Goal: Information Seeking & Learning: Learn about a topic

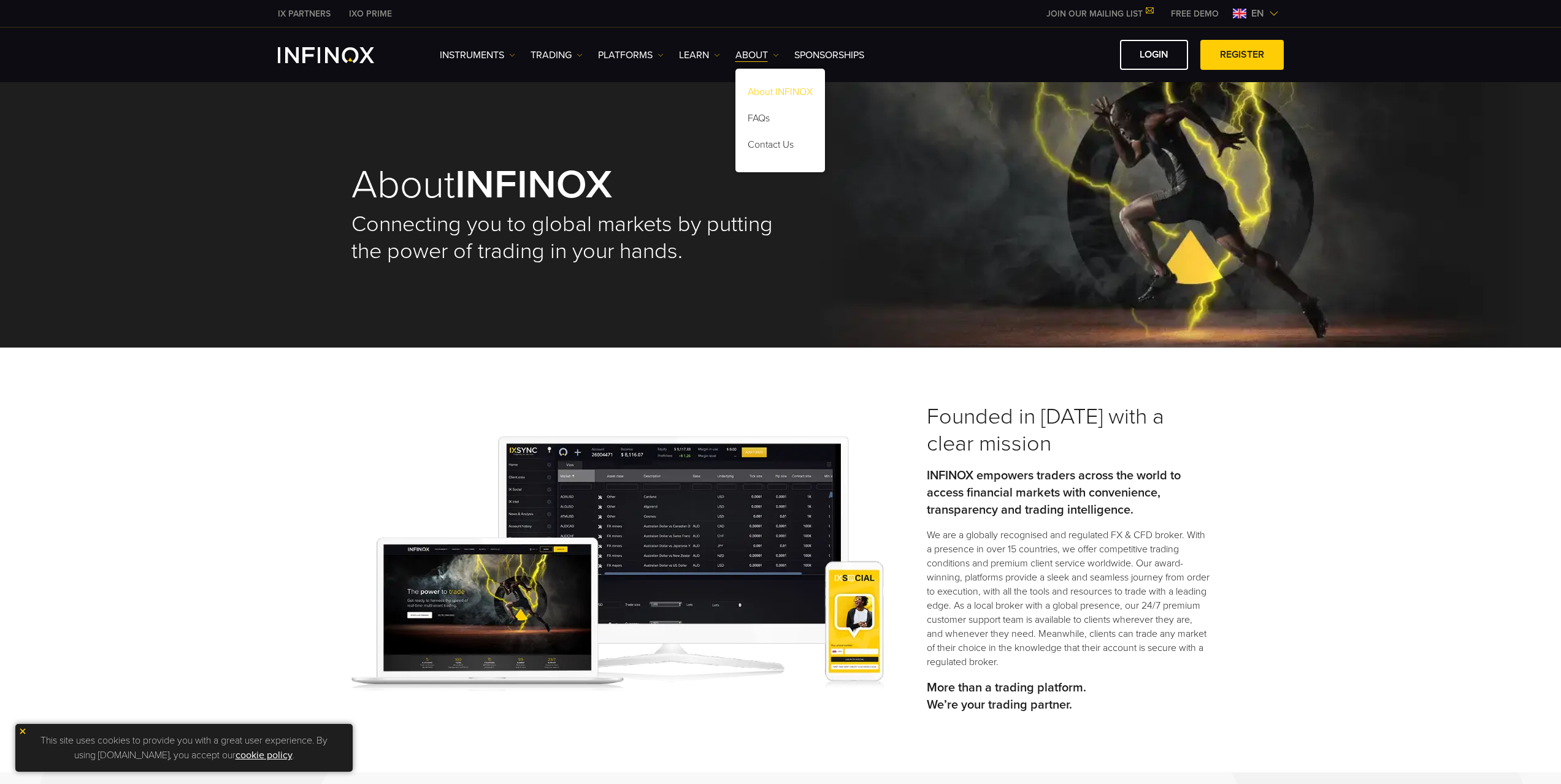
click at [775, 92] on link "About INFINOX" at bounding box center [780, 94] width 90 height 26
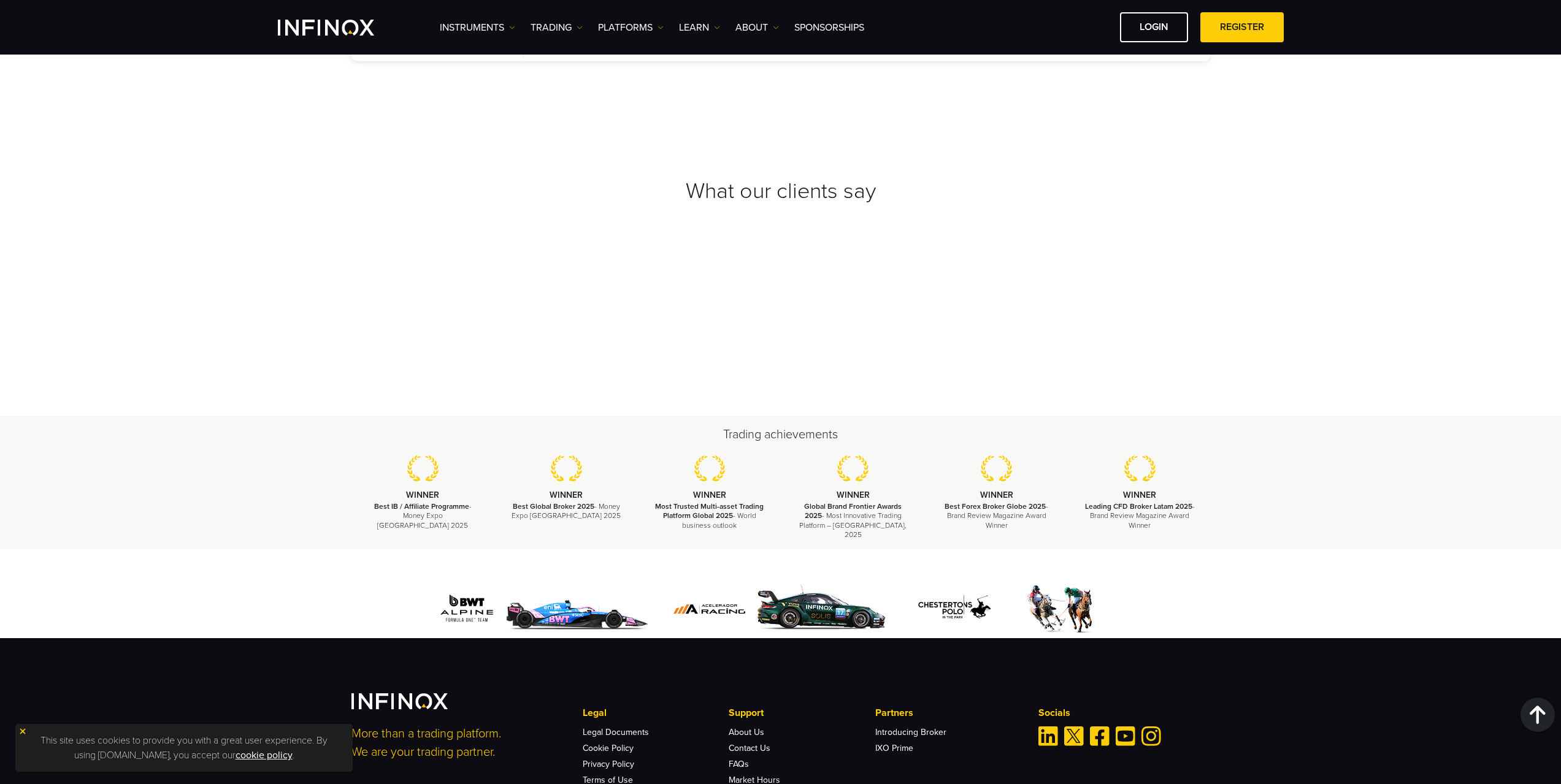
scroll to position [4214, 0]
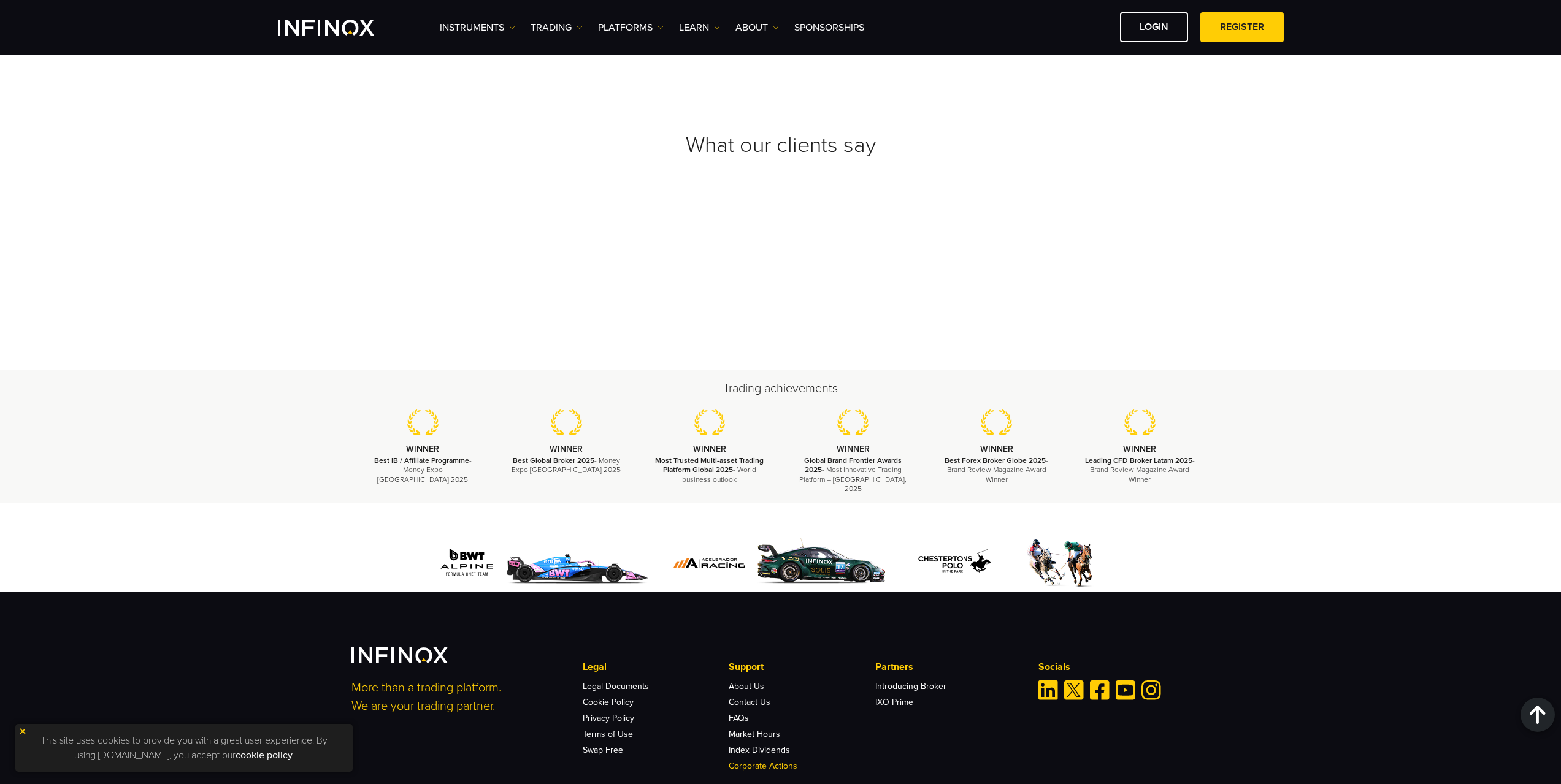
click at [751, 761] on link "Corporate Actions" at bounding box center [763, 766] width 68 height 10
drag, startPoint x: 469, startPoint y: 774, endPoint x: 533, endPoint y: 772, distance: 64.0
copy span "INFINOX Capital Ltd"
